Goal: Information Seeking & Learning: Understand process/instructions

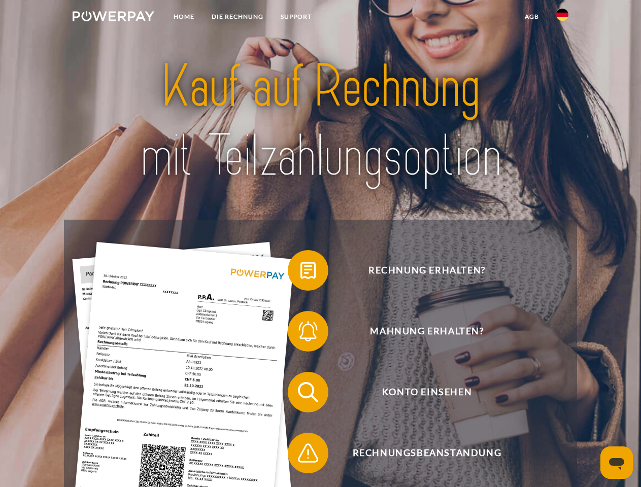
click at [113, 18] on img at bounding box center [114, 16] width 82 height 10
click at [563, 18] on img at bounding box center [562, 15] width 12 height 12
click at [532, 17] on link "agb" at bounding box center [531, 17] width 31 height 18
click at [301, 273] on span at bounding box center [293, 270] width 51 height 51
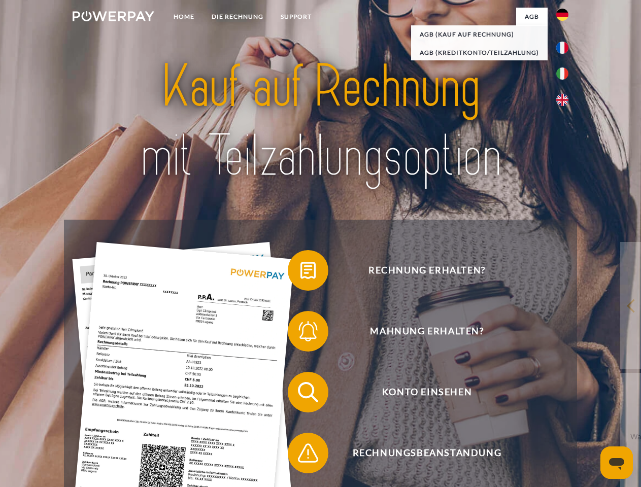
click at [301, 334] on span at bounding box center [293, 331] width 51 height 51
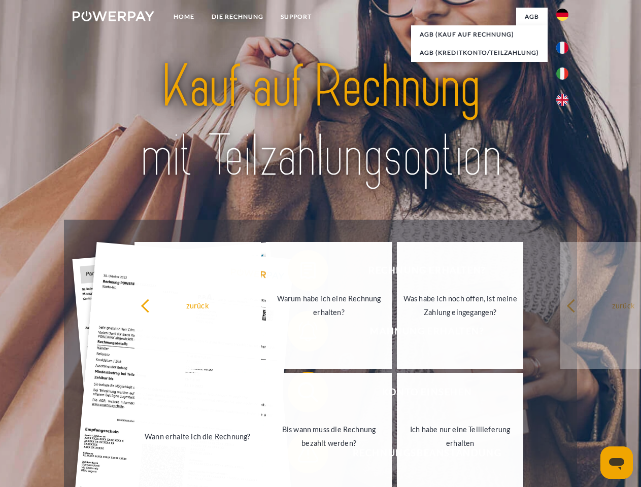
click at [301, 394] on link "Bis wann muss die Rechnung bezahlt werden?" at bounding box center [329, 436] width 126 height 127
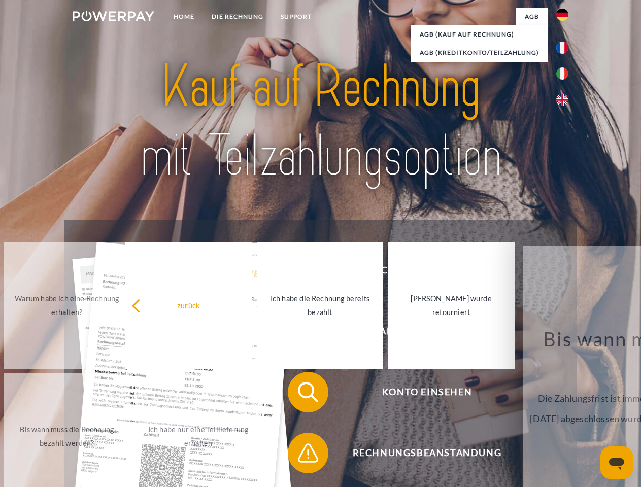
click at [301, 455] on span at bounding box center [293, 453] width 51 height 51
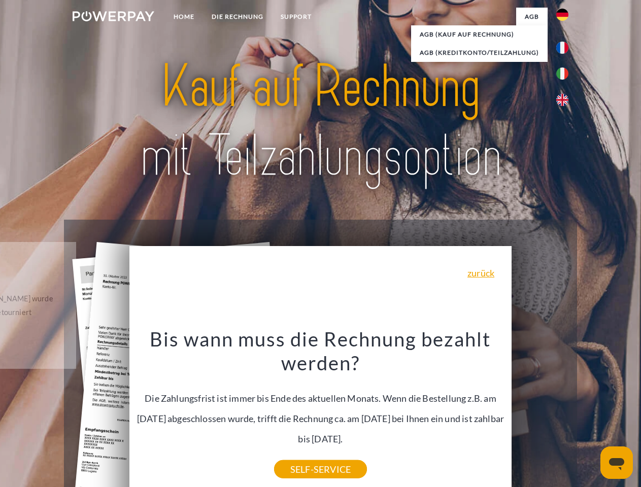
click at [617, 463] on icon "Messaging-Fenster öffnen" at bounding box center [616, 464] width 15 height 12
